Goal: Book appointment/travel/reservation

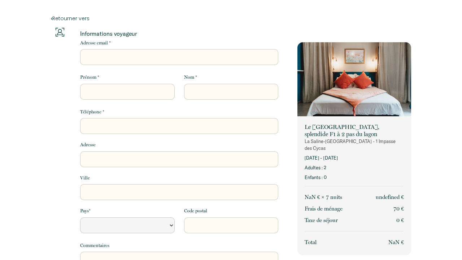
select select "Default select example"
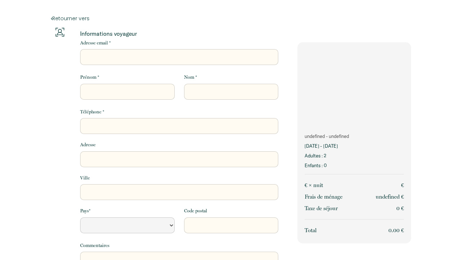
select select "Default select example"
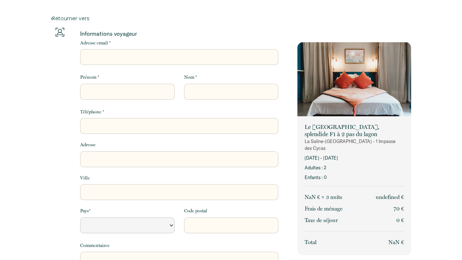
select select "Default select example"
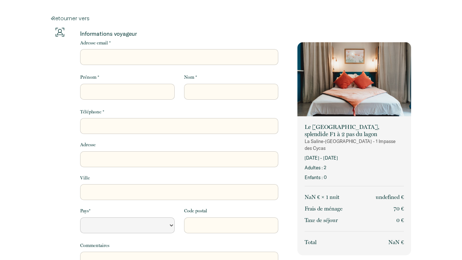
select select "Default select example"
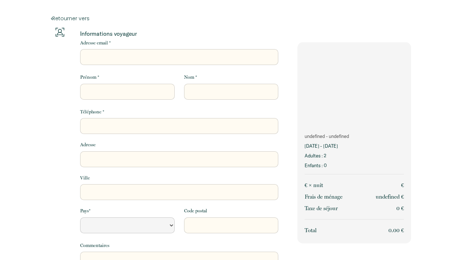
select select "Default select example"
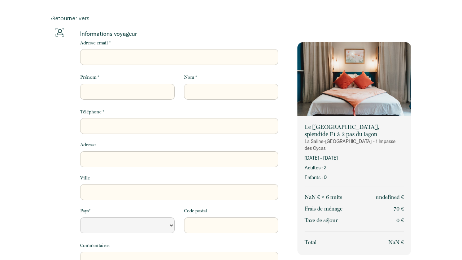
select select "Default select example"
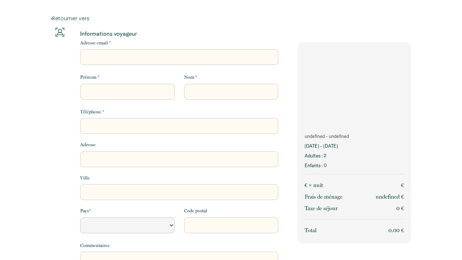
select select "Default select example"
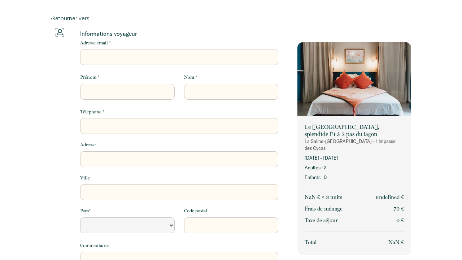
select select "Default select example"
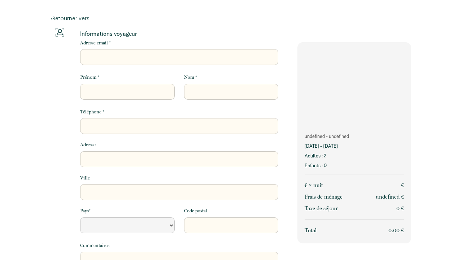
select select "Default select example"
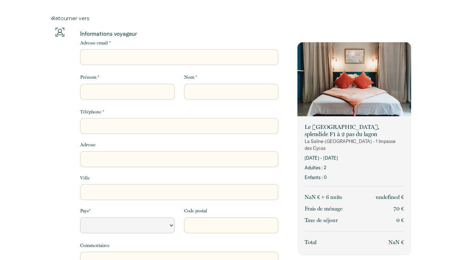
select select "Default select example"
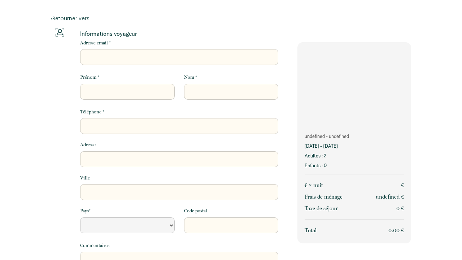
select select "Default select example"
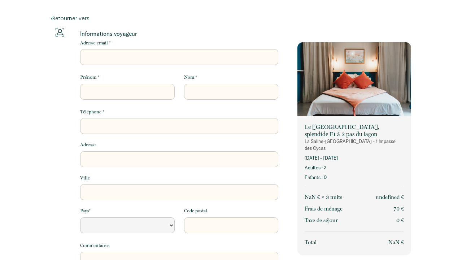
select select "Default select example"
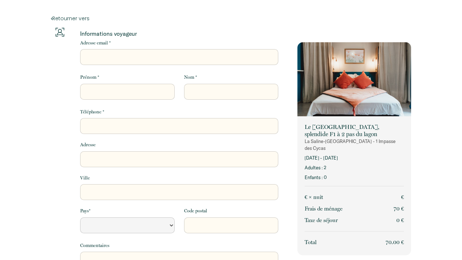
select select "Default select example"
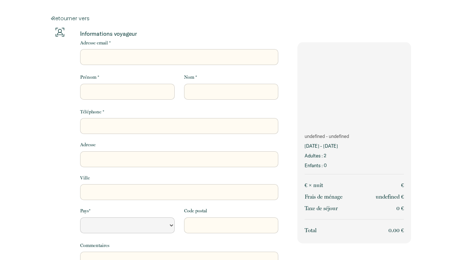
select select "Default select example"
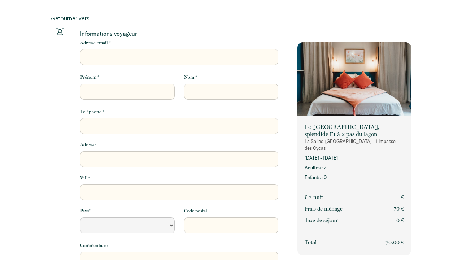
select select "Default select example"
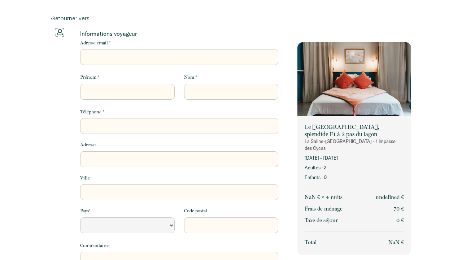
select select "Default select example"
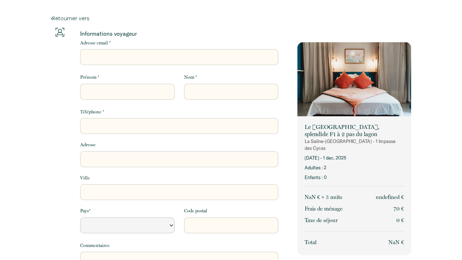
select select "Default select example"
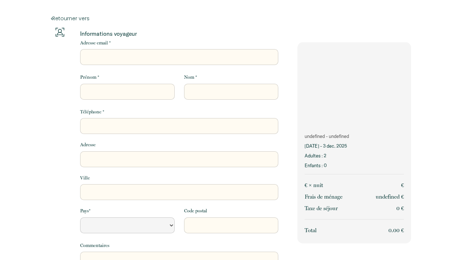
select select "Default select example"
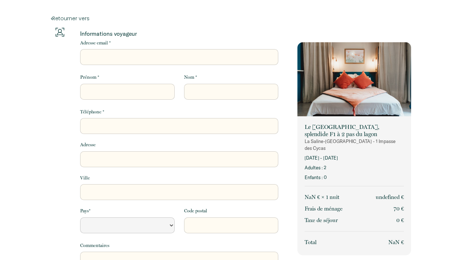
select select "Default select example"
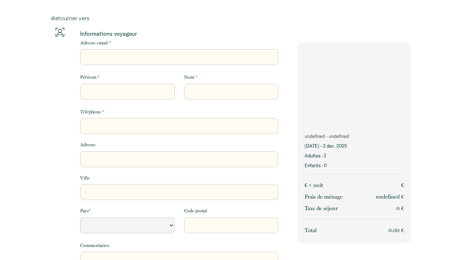
select select "Default select example"
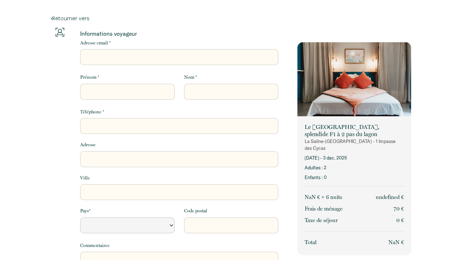
select select "Default select example"
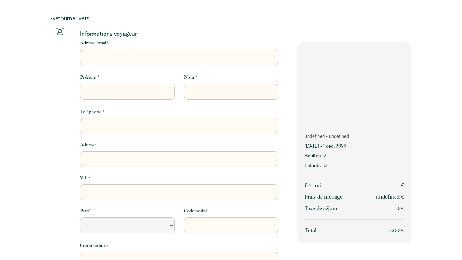
select select "Default select example"
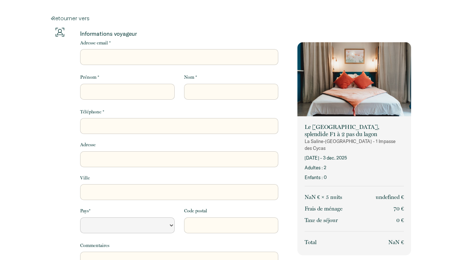
select select "Default select example"
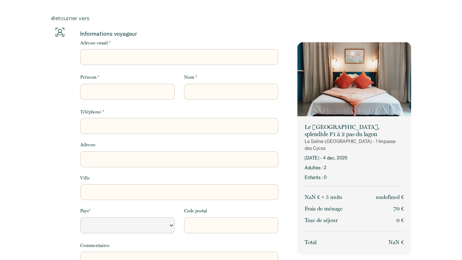
select select "Default select example"
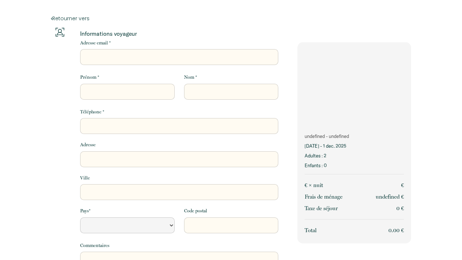
select select "Default select example"
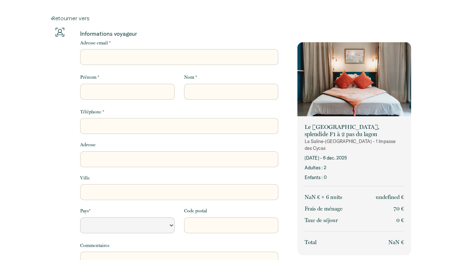
select select "Default select example"
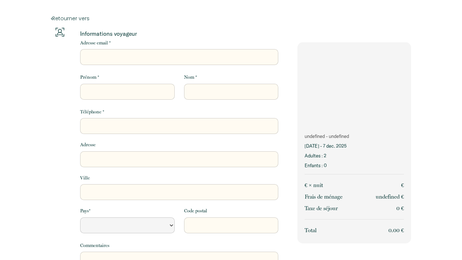
select select "Default select example"
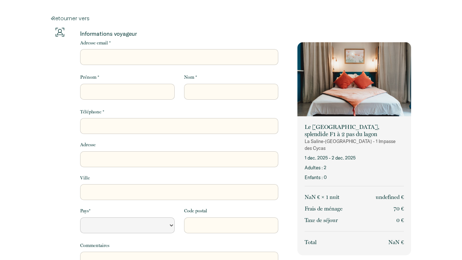
select select "Default select example"
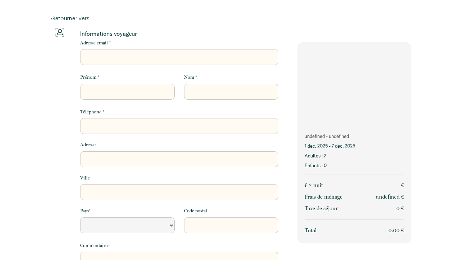
select select "Default select example"
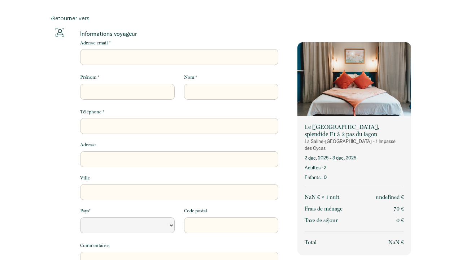
select select "Default select example"
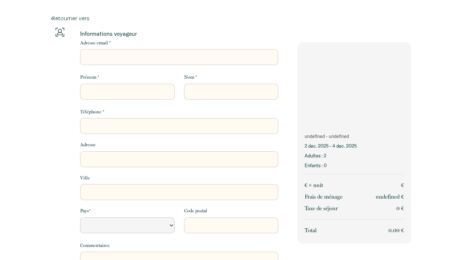
select select "Default select example"
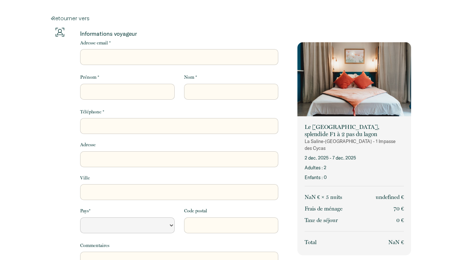
select select "Default select example"
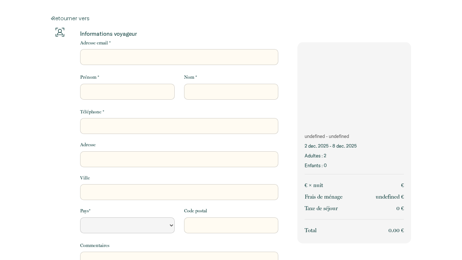
select select "Default select example"
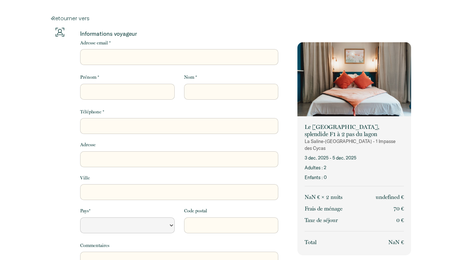
select select "Default select example"
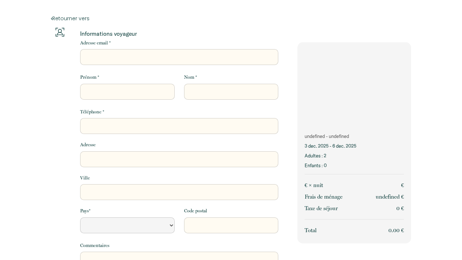
select select "Default select example"
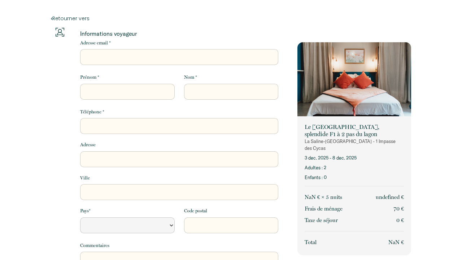
select select "Default select example"
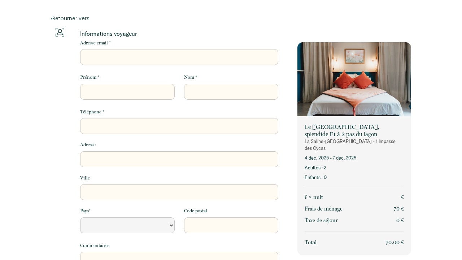
select select "Default select example"
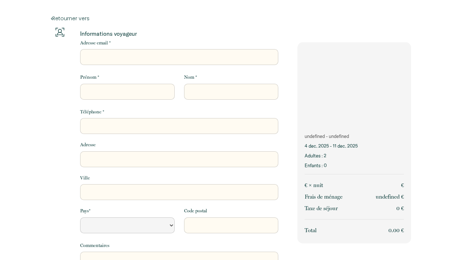
select select "Default select example"
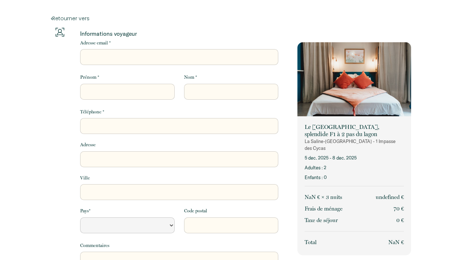
select select "Default select example"
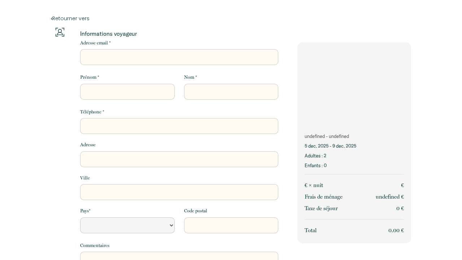
select select "Default select example"
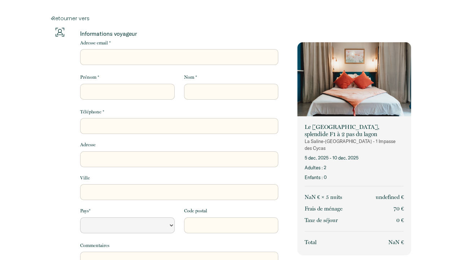
select select "Default select example"
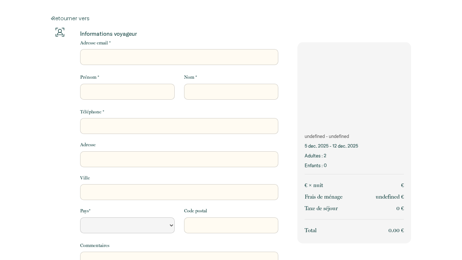
select select "Default select example"
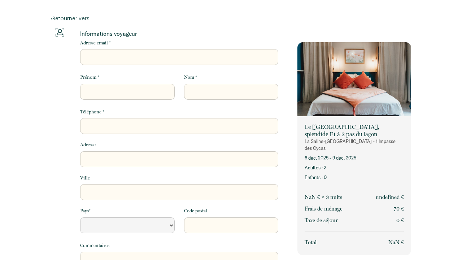
select select "Default select example"
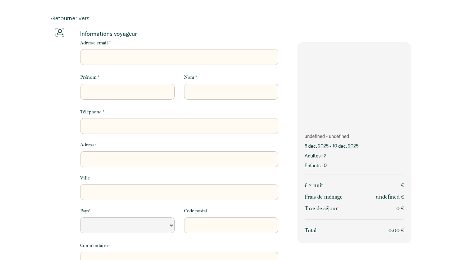
select select "Default select example"
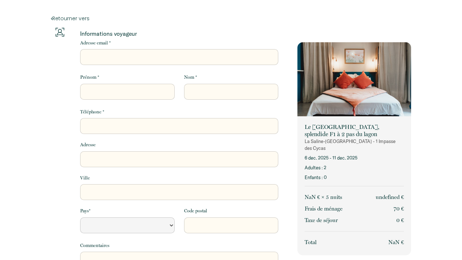
select select "Default select example"
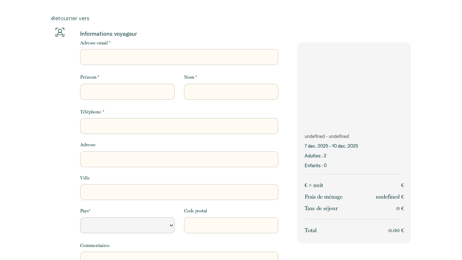
select select "Default select example"
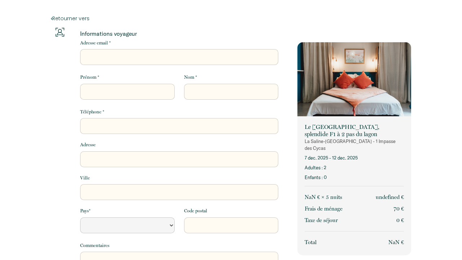
select select "Default select example"
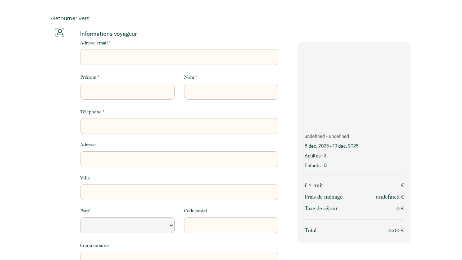
select select "Default select example"
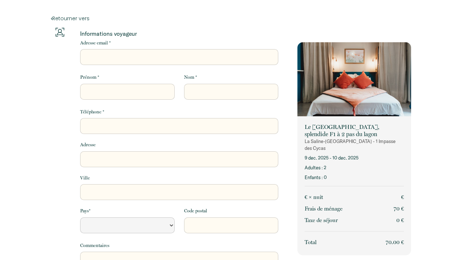
select select "Default select example"
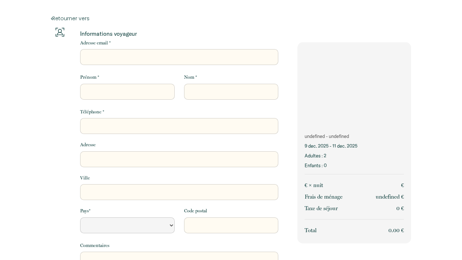
select select "Default select example"
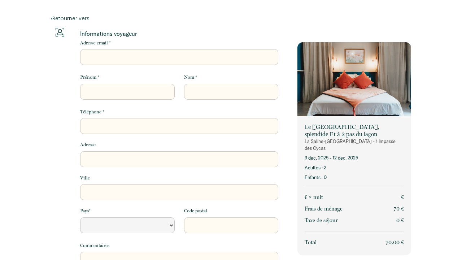
select select "Default select example"
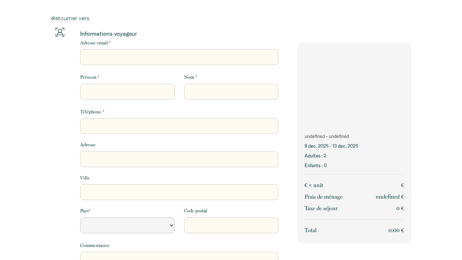
select select "Default select example"
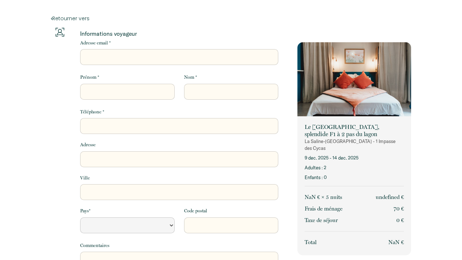
select select "Default select example"
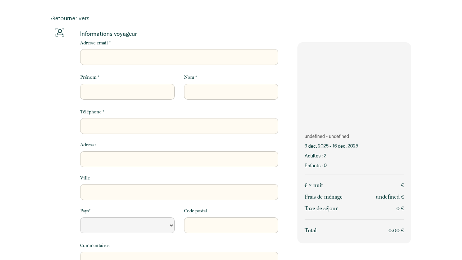
select select "Default select example"
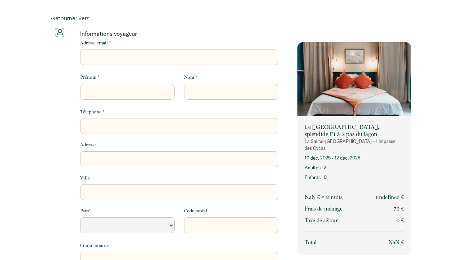
select select "Default select example"
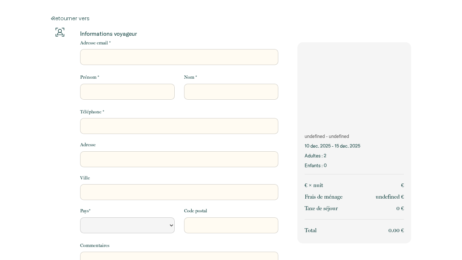
select select "Default select example"
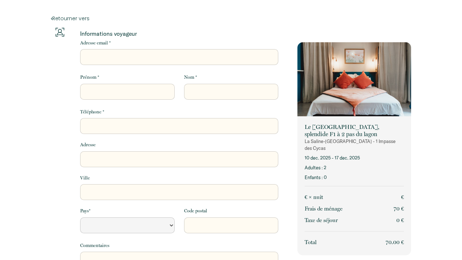
select select "Default select example"
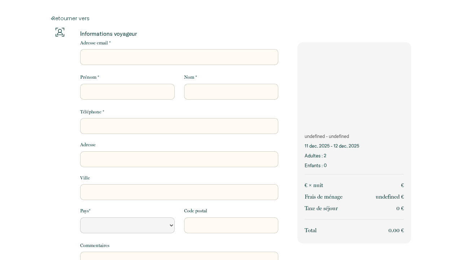
select select "Default select example"
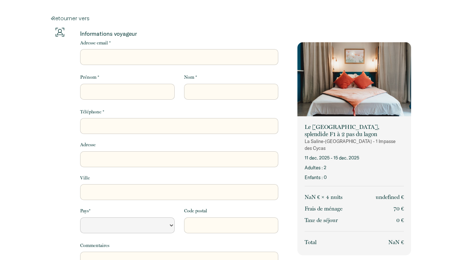
select select "Default select example"
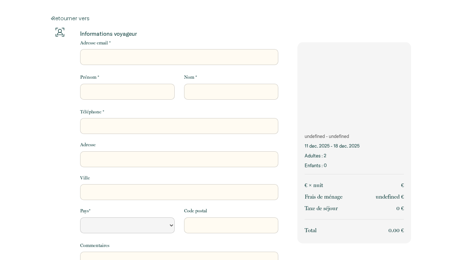
select select "Default select example"
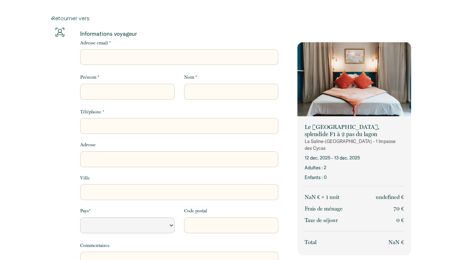
select select "Default select example"
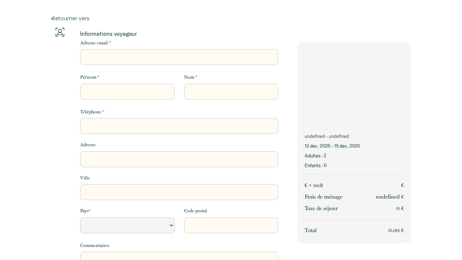
select select "Default select example"
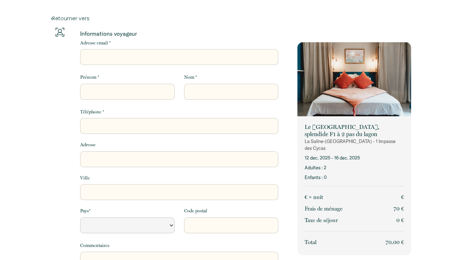
select select "Default select example"
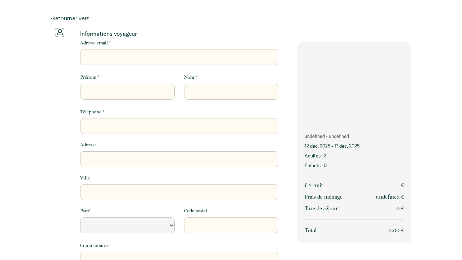
select select "Default select example"
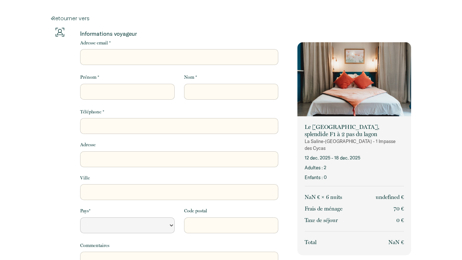
select select "Default select example"
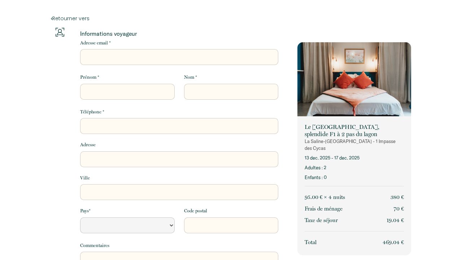
select select "Default select example"
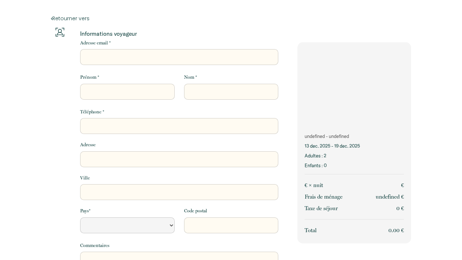
select select "Default select example"
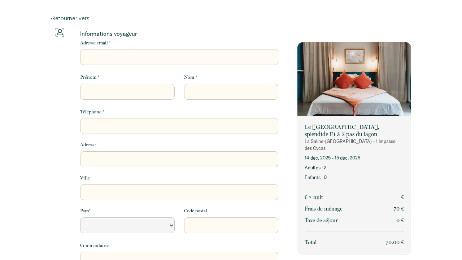
select select "Default select example"
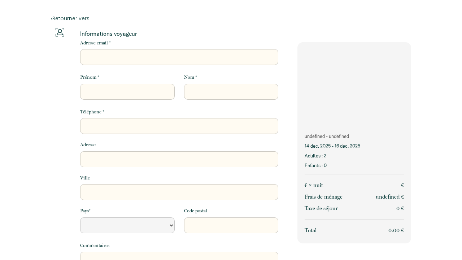
select select "Default select example"
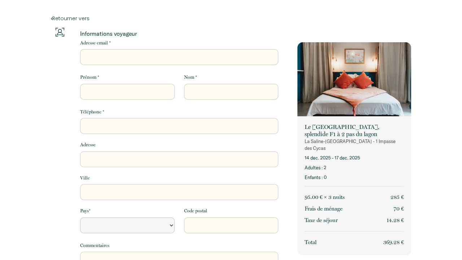
select select "Default select example"
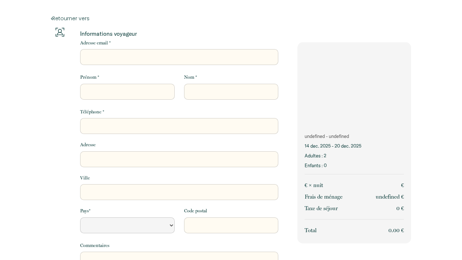
select select "Default select example"
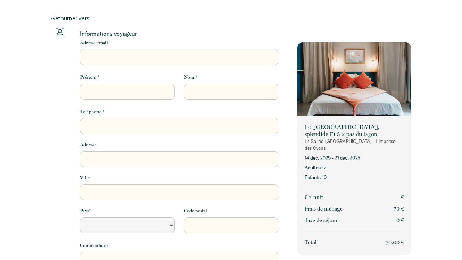
select select "Default select example"
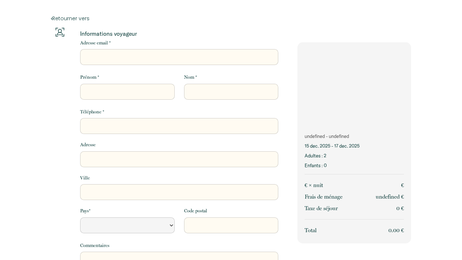
select select "Default select example"
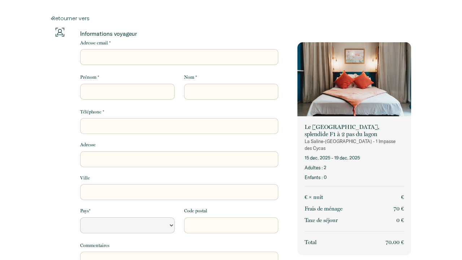
select select "Default select example"
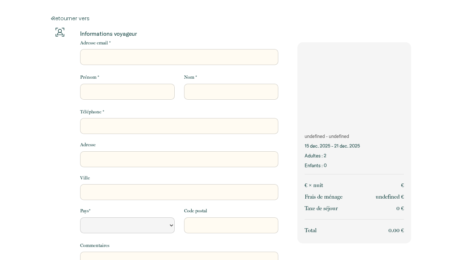
select select "Default select example"
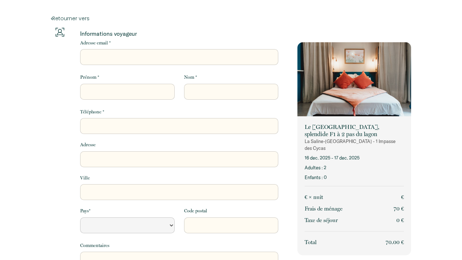
select select "Default select example"
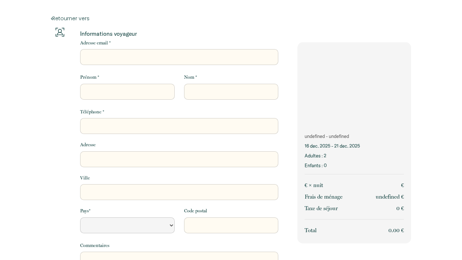
select select "Default select example"
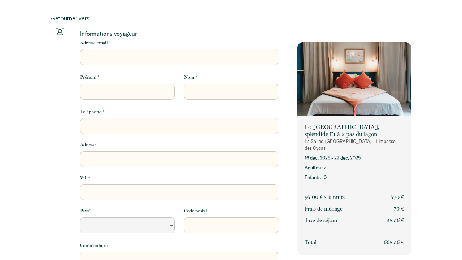
select select "Default select example"
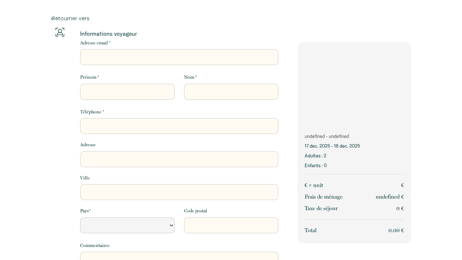
select select "Default select example"
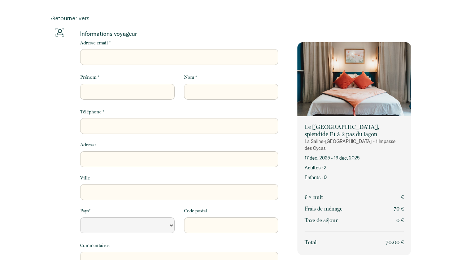
select select "Default select example"
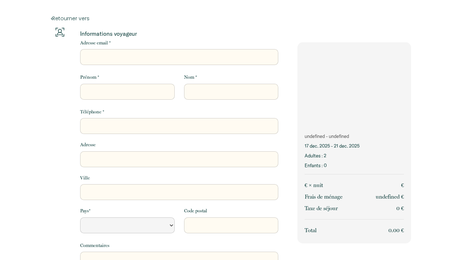
select select "Default select example"
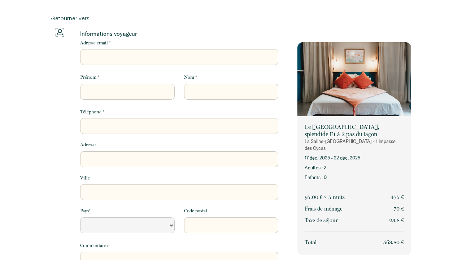
select select "Default select example"
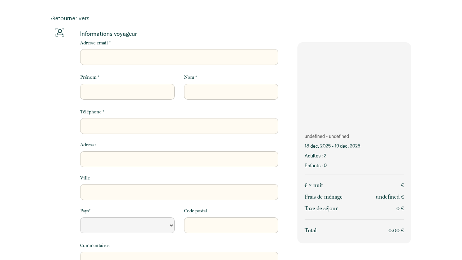
select select "Default select example"
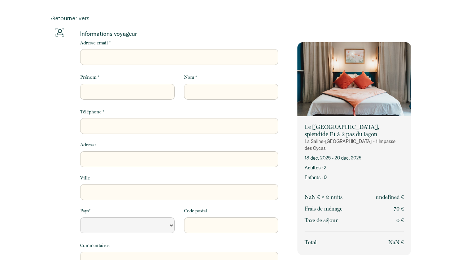
select select "Default select example"
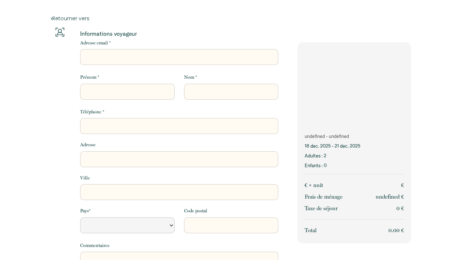
select select "Default select example"
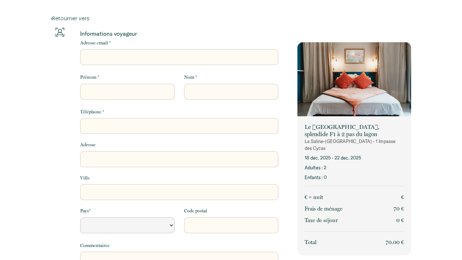
select select "Default select example"
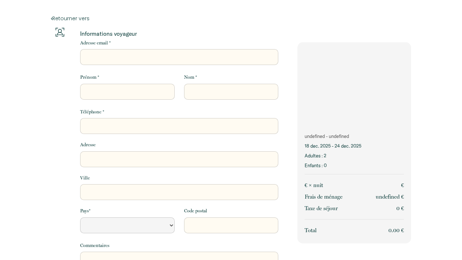
select select "Default select example"
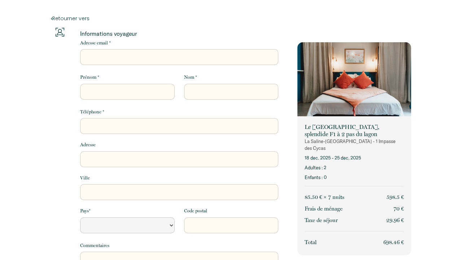
select select "Default select example"
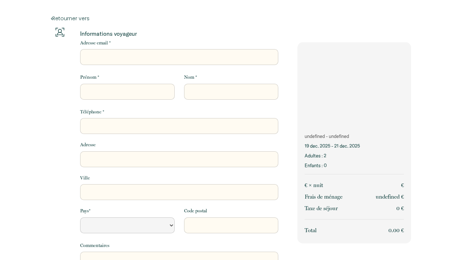
select select "Default select example"
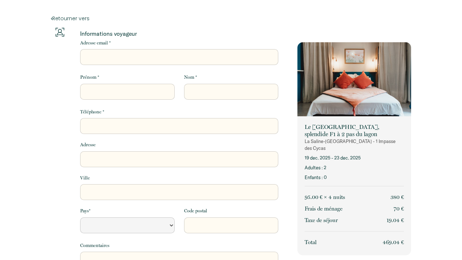
select select "Default select example"
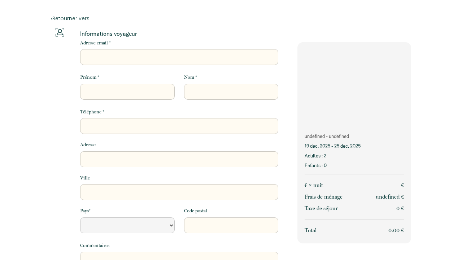
select select "Default select example"
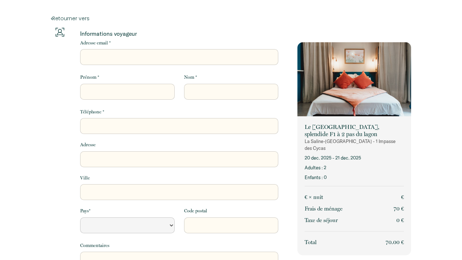
select select "Default select example"
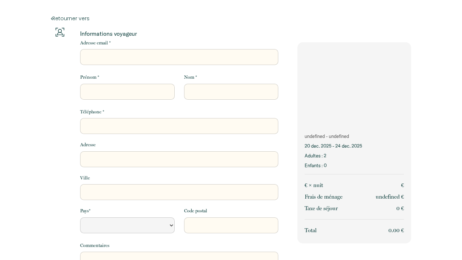
select select "Default select example"
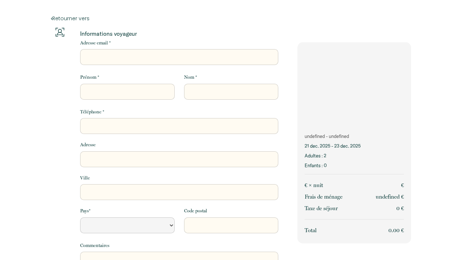
select select "Default select example"
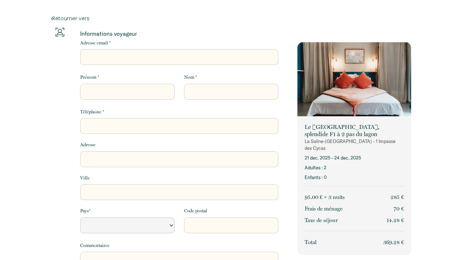
select select "Default select example"
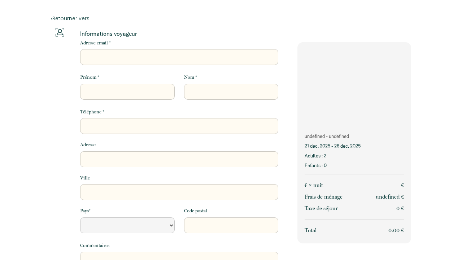
select select "Default select example"
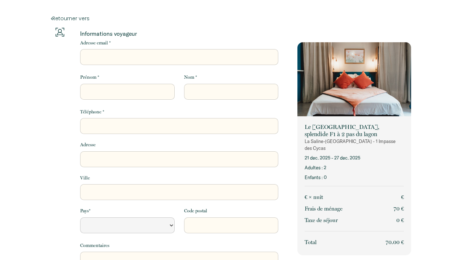
select select "Default select example"
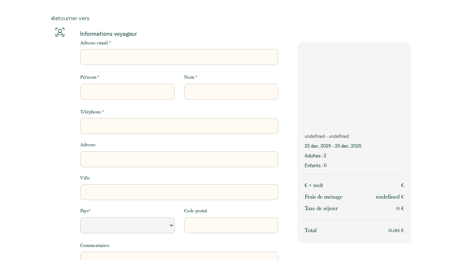
select select "Default select example"
